Goal: Transaction & Acquisition: Subscribe to service/newsletter

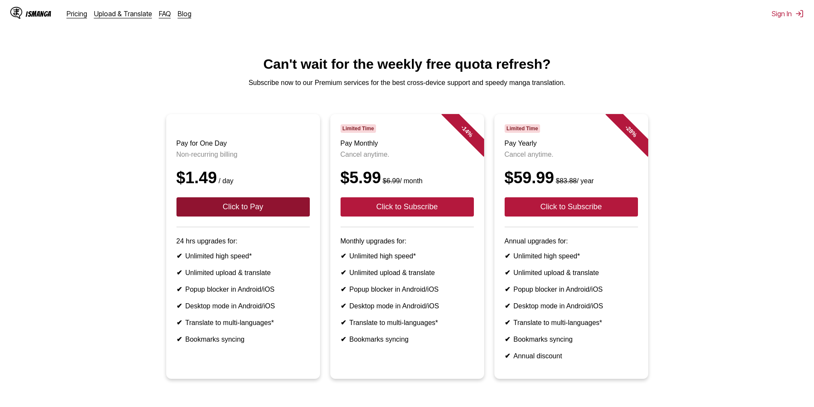
click at [217, 210] on button "Click to Pay" at bounding box center [242, 206] width 133 height 19
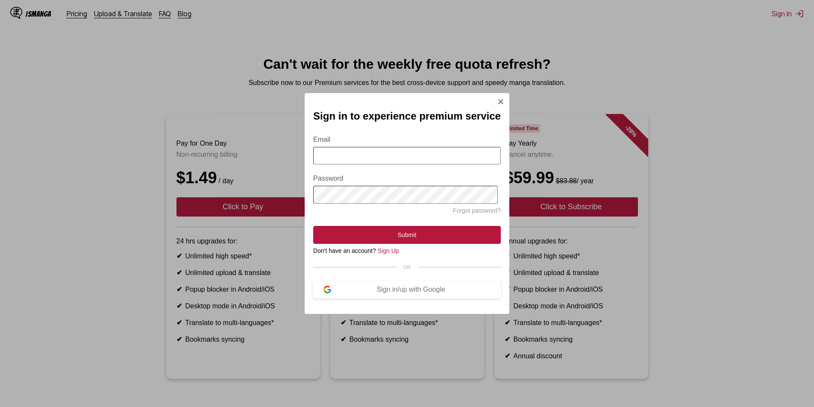
click at [363, 154] on input "Email" at bounding box center [407, 156] width 188 height 18
click at [381, 285] on button "Sign in/up with Google" at bounding box center [407, 290] width 188 height 18
click at [384, 289] on button "Sign in/up with Google" at bounding box center [407, 290] width 188 height 18
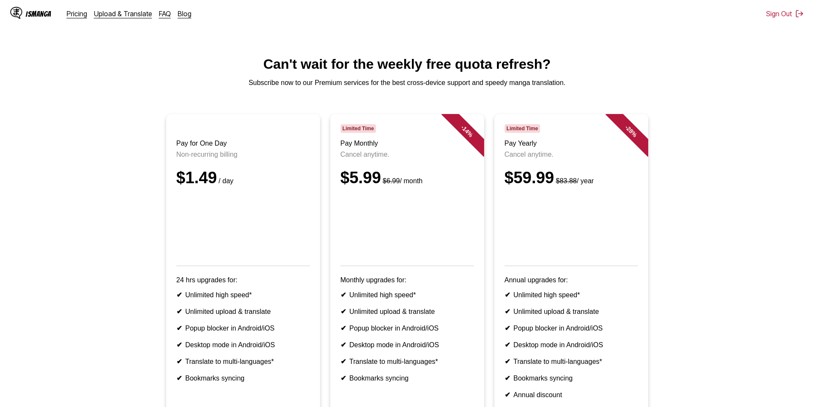
scroll to position [159, 0]
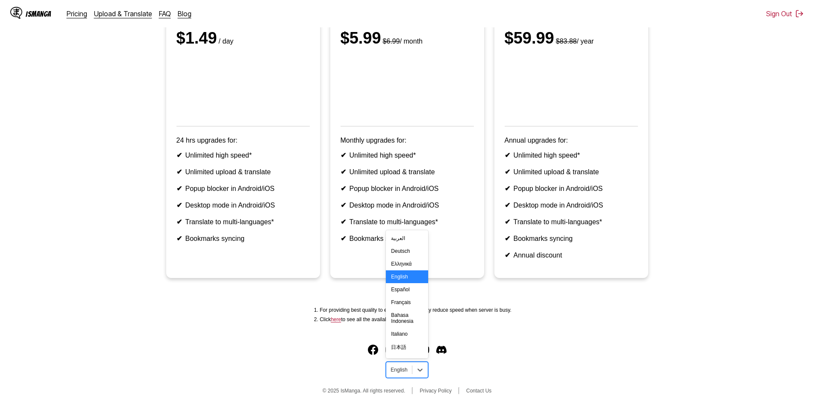
click at [407, 365] on div "English" at bounding box center [398, 369] width 25 height 11
click at [410, 325] on div "Tiếng Việt" at bounding box center [407, 322] width 42 height 13
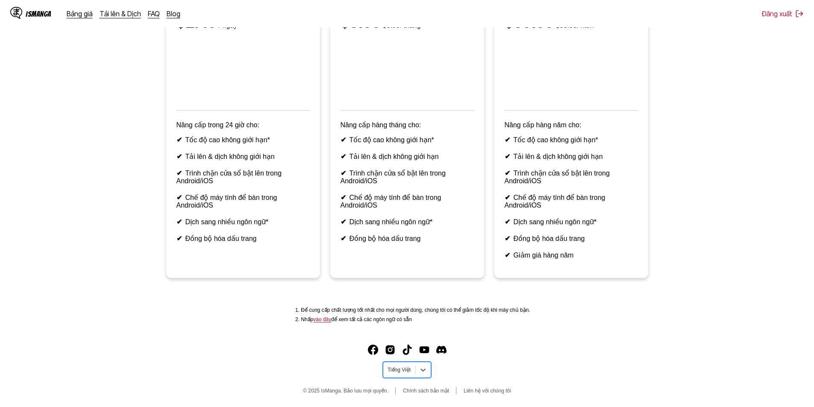
scroll to position [73, 0]
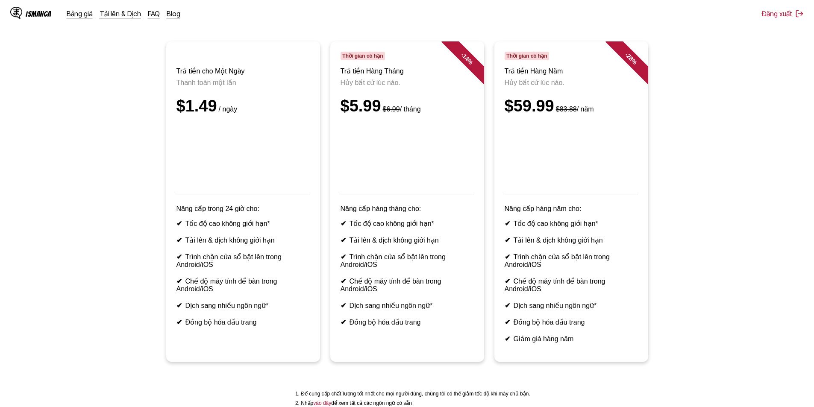
click at [103, 238] on ul "Trả tiền cho Một Ngày Thanh toán một lần $1.49 / ngày Nâng cấp trong 24 giờ cho…" at bounding box center [407, 206] width 800 height 331
click at [105, 241] on ul "Trả tiền cho Một Ngày Thanh toán một lần $1.49 / ngày Nâng cấp trong 24 giờ cho…" at bounding box center [407, 206] width 800 height 331
click at [82, 14] on link "Bảng giá" at bounding box center [80, 13] width 26 height 9
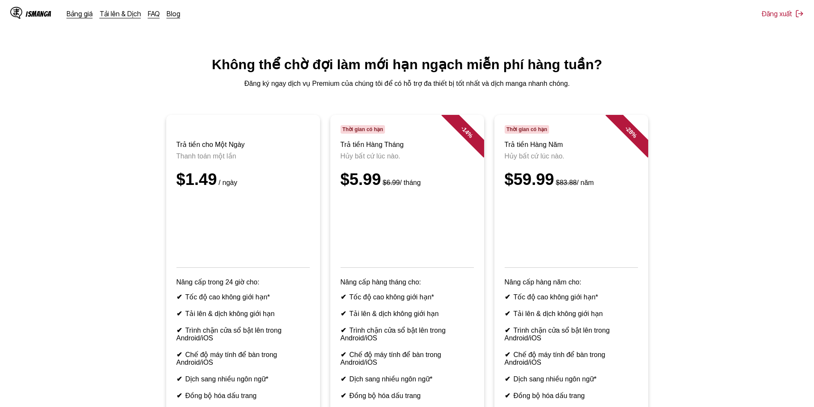
scroll to position [85, 0]
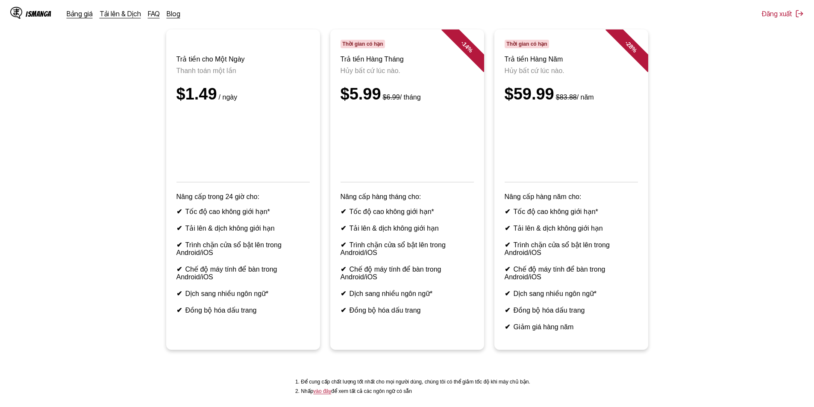
click at [141, 132] on ul "Trả tiền cho Một Ngày Thanh toán một lần $1.49 / ngày Nâng cấp trong 24 giờ cho…" at bounding box center [407, 194] width 800 height 331
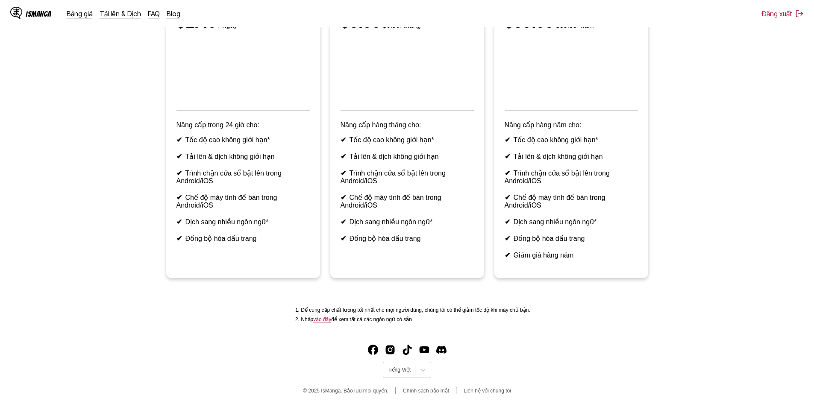
scroll to position [0, 0]
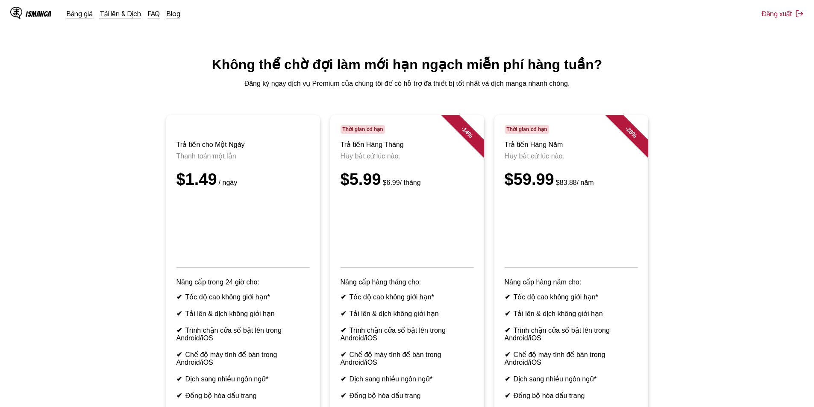
click at [35, 12] on div "IsManga" at bounding box center [39, 14] width 26 height 8
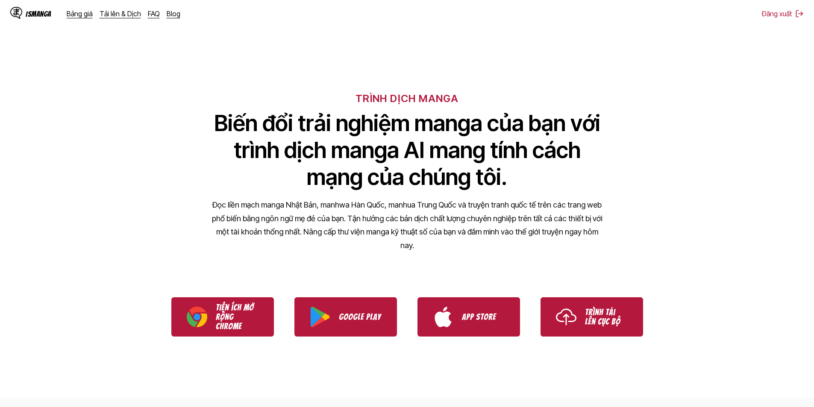
drag, startPoint x: 125, startPoint y: 93, endPoint x: 101, endPoint y: 91, distance: 24.4
click at [101, 91] on div "TRÌNH DỊCH MANGA Biến đổi trải nghiệm manga của bạn với trình dịch manga AI man…" at bounding box center [407, 157] width 814 height 203
